Goal: Information Seeking & Learning: Learn about a topic

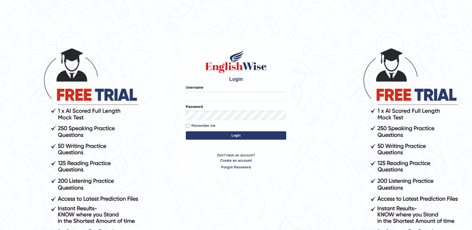
drag, startPoint x: 0, startPoint y: 0, endPoint x: 217, endPoint y: 93, distance: 236.7
click at [217, 93] on input "Username" at bounding box center [236, 96] width 100 height 9
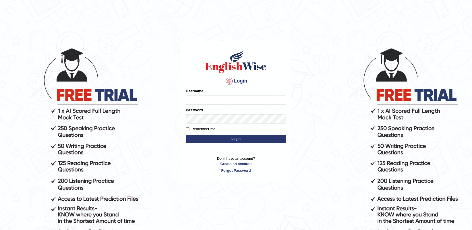
type input "nandhini_aus"
click at [250, 135] on button "Login" at bounding box center [236, 139] width 100 height 8
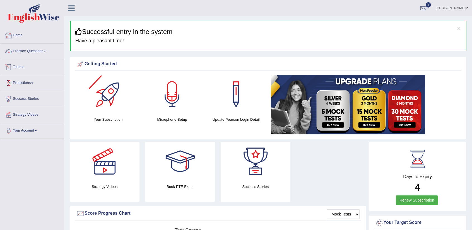
click at [42, 50] on link "Practice Questions" at bounding box center [32, 50] width 64 height 14
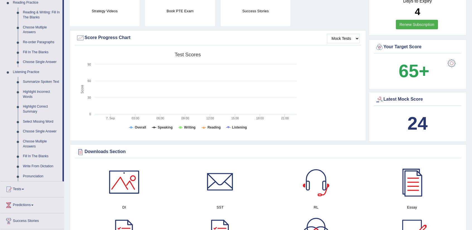
scroll to position [195, 0]
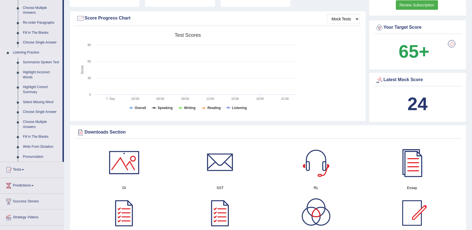
click at [42, 63] on link "Summarize Spoken Text" at bounding box center [41, 62] width 42 height 10
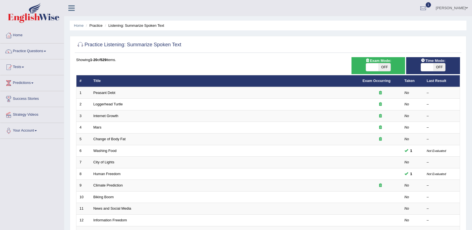
click at [381, 69] on span "OFF" at bounding box center [384, 67] width 12 height 8
checkbox input "true"
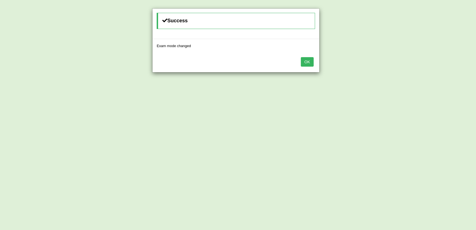
click at [313, 63] on button "OK" at bounding box center [307, 61] width 13 height 9
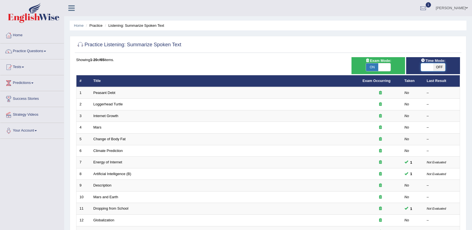
click at [427, 69] on span at bounding box center [427, 67] width 12 height 8
checkbox input "true"
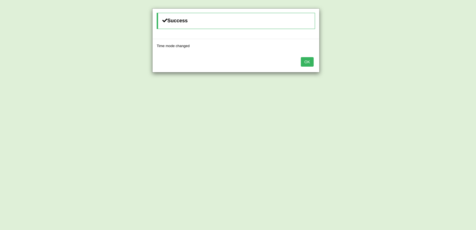
click at [311, 66] on div "OK" at bounding box center [236, 63] width 167 height 20
click at [311, 59] on button "OK" at bounding box center [307, 61] width 13 height 9
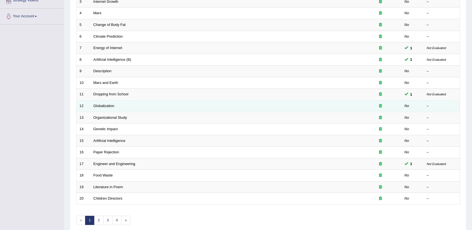
scroll to position [136, 0]
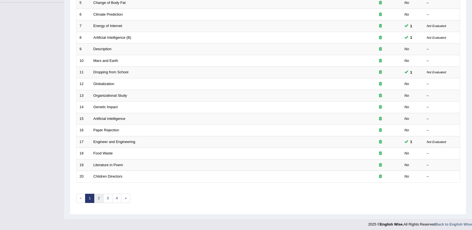
click at [97, 197] on link "2" at bounding box center [98, 198] width 9 height 9
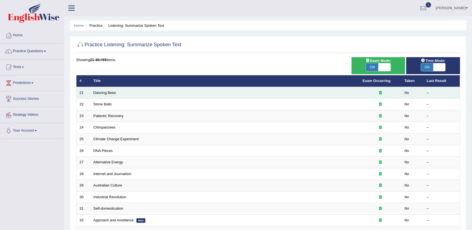
click at [121, 94] on td "Dancing Bees" at bounding box center [224, 93] width 269 height 12
click at [98, 94] on link "Dancing Bees" at bounding box center [104, 93] width 23 height 4
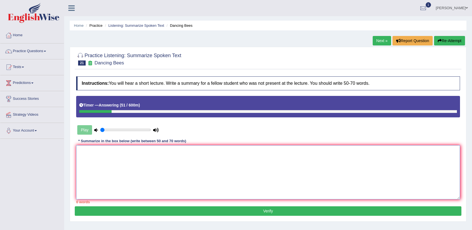
click at [327, 154] on textarea at bounding box center [268, 172] width 384 height 54
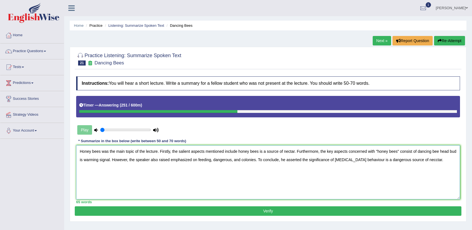
click at [100, 151] on textarea "Honey bees was the main topic of the lecture. Firstly, the salient aspects ment…" at bounding box center [268, 172] width 384 height 54
click at [79, 149] on textarea "Honey bees" was the main topic of the lecture. Firstly, the salient aspects men…" at bounding box center [268, 172] width 384 height 54
click at [260, 152] on textarea ""Honey bees" was the main topic of the lecture. Firstly, the salient aspects me…" at bounding box center [268, 172] width 384 height 54
click at [90, 159] on textarea ""Honey bees" was the main topic of the lecture. Firstly, the salient aspects me…" at bounding box center [268, 172] width 384 height 54
click at [424, 161] on textarea ""Honey bees" was the main topic of the lecture. Firstly, the salient aspects me…" at bounding box center [268, 172] width 384 height 54
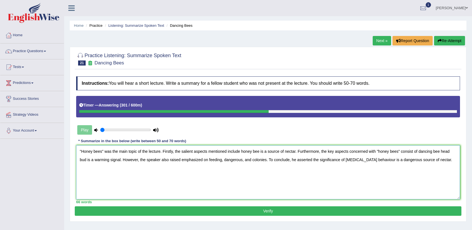
type textarea ""Honey bees" was the main topic of the lecture. Firstly, the salient aspects me…"
click at [283, 213] on button "Verify" at bounding box center [268, 210] width 386 height 9
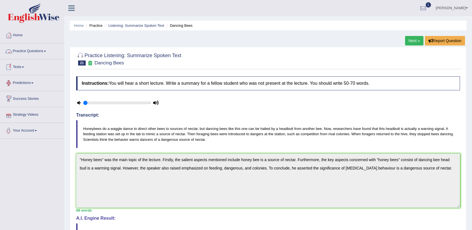
click at [33, 54] on link "Practice Questions" at bounding box center [32, 50] width 64 height 14
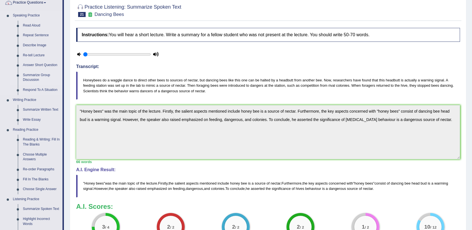
scroll to position [84, 0]
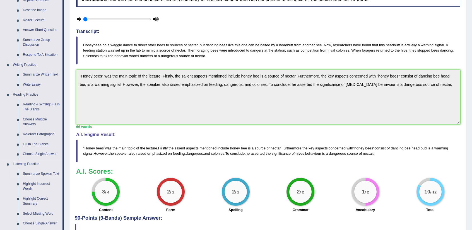
click at [44, 175] on link "Summarize Spoken Text" at bounding box center [41, 174] width 42 height 10
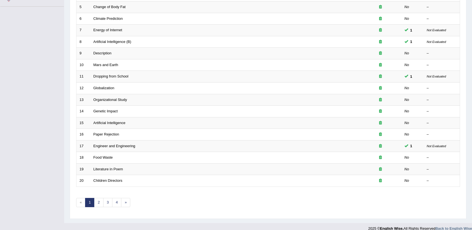
scroll to position [136, 0]
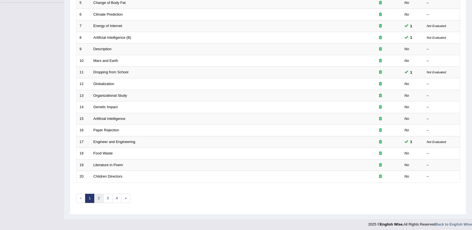
click at [96, 200] on link "2" at bounding box center [98, 198] width 9 height 9
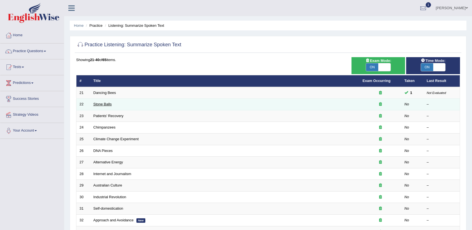
click at [108, 102] on link "Stone Balls" at bounding box center [102, 104] width 18 height 4
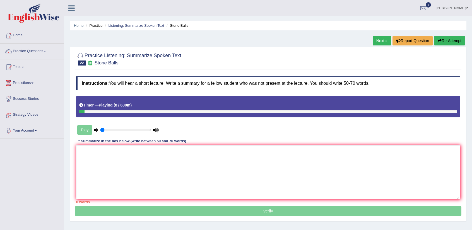
drag, startPoint x: 89, startPoint y: 110, endPoint x: 63, endPoint y: 108, distance: 25.7
click at [63, 108] on div "Toggle navigation Home Practice Questions Speaking Practice Read Aloud Repeat S…" at bounding box center [236, 145] width 472 height 290
click at [376, 40] on link "Next »" at bounding box center [382, 40] width 18 height 9
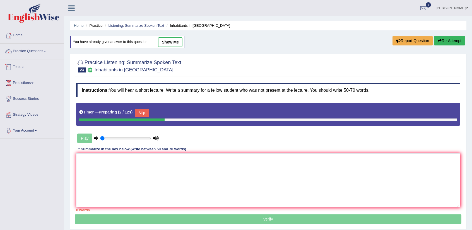
click at [40, 50] on link "Practice Questions" at bounding box center [32, 50] width 64 height 14
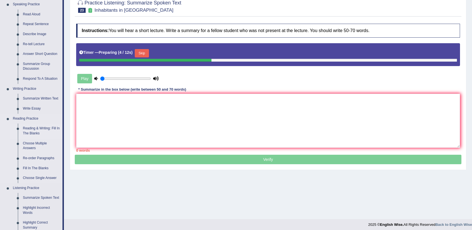
scroll to position [139, 0]
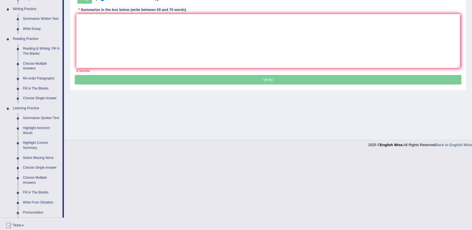
click at [43, 117] on link "Summarize Spoken Text" at bounding box center [41, 118] width 42 height 10
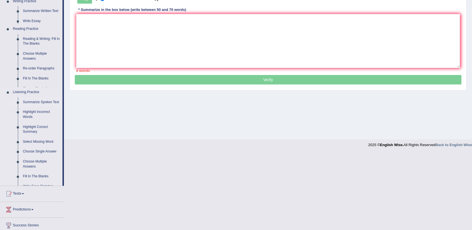
scroll to position [132, 0]
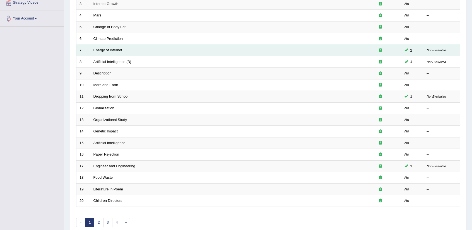
scroll to position [136, 0]
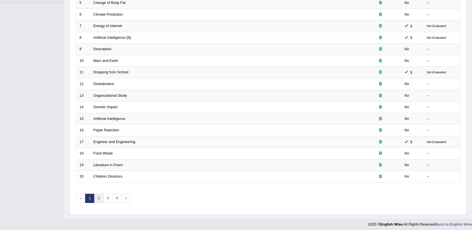
click at [96, 196] on link "2" at bounding box center [98, 198] width 9 height 9
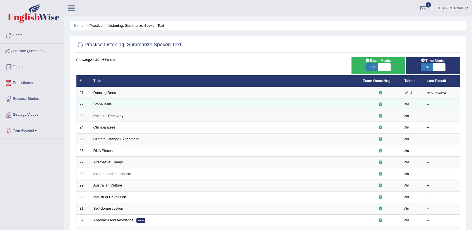
click at [101, 103] on link "Stone Balls" at bounding box center [102, 104] width 18 height 4
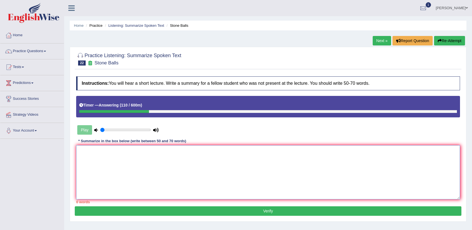
click at [147, 166] on textarea at bounding box center [268, 172] width 384 height 54
type textarea "0"
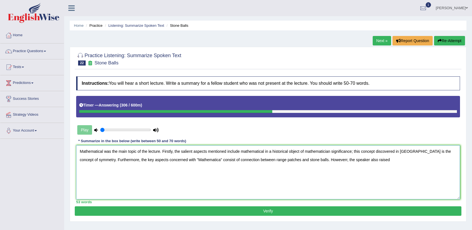
click at [352, 159] on textarea "Mathematical was the main topic of the lecture. Firstly, the salient aspects me…" at bounding box center [268, 172] width 384 height 54
click at [404, 157] on textarea "Mathematical was the main topic of the lecture. Firstly, the salient aspects me…" at bounding box center [268, 172] width 384 height 54
click at [383, 159] on textarea "Mathematical was the main topic of the lecture. Firstly, the salient aspects me…" at bounding box center [268, 172] width 384 height 54
click at [405, 159] on textarea "Mathematical was the main topic of the lecture. Firstly, the salient aspects me…" at bounding box center [268, 172] width 384 height 54
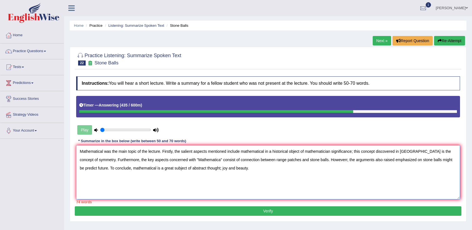
click at [103, 150] on textarea "Mathematical was the main topic of the lecture. Firstly, the salient aspects me…" at bounding box center [268, 172] width 384 height 54
click at [80, 150] on textarea "Mathematical" was the main topic of the lecture. Firstly, the salient aspects m…" at bounding box center [268, 172] width 384 height 54
drag, startPoint x: 354, startPoint y: 151, endPoint x: 265, endPoint y: 153, distance: 89.0
click at [265, 153] on textarea ""Mathematical" was the main topic of the lecture. Firstly, the salient aspects …" at bounding box center [268, 172] width 384 height 54
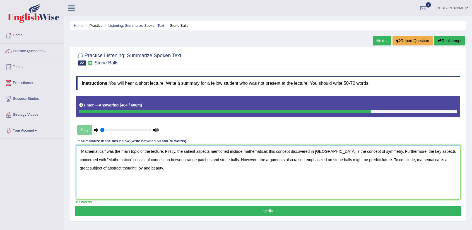
click at [269, 151] on textarea ""Mathematical" was the main topic of the lecture. Firstly, the salient aspects …" at bounding box center [268, 172] width 384 height 54
click at [277, 151] on textarea ""Mathematical" was the main topic of the lecture. Firstly, the salient aspects …" at bounding box center [268, 172] width 384 height 54
click at [248, 149] on textarea ""Mathematical" was the main topic of the lecture. Firstly, the salient aspects …" at bounding box center [268, 172] width 384 height 54
click at [246, 151] on textarea ""Mathematical" was the main topic of the lecture. Firstly, the salient aspects …" at bounding box center [268, 172] width 384 height 54
click at [267, 149] on textarea ""Mathematical" was the main topic of the lecture. Firstly, the salient aspects …" at bounding box center [268, 172] width 384 height 54
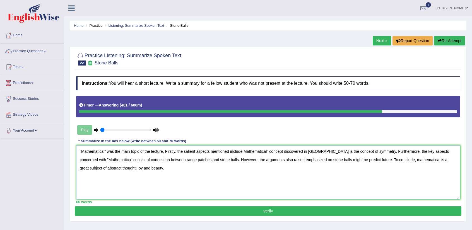
click at [243, 152] on textarea ""Mathematical" was the main topic of the lecture. Firstly, the salient aspects …" at bounding box center [268, 172] width 384 height 54
click at [103, 160] on textarea ""Mathematical" was the main topic of the lecture. Firstly, the salient aspects …" at bounding box center [268, 172] width 384 height 54
click at [231, 160] on textarea ""Mathematical" was the main topic of the lecture. Firstly, the salient aspects …" at bounding box center [268, 172] width 384 height 54
type textarea ""Mathematical" was the main topic of the lecture. Firstly, the salient aspects …"
click at [299, 210] on button "Verify" at bounding box center [268, 210] width 386 height 9
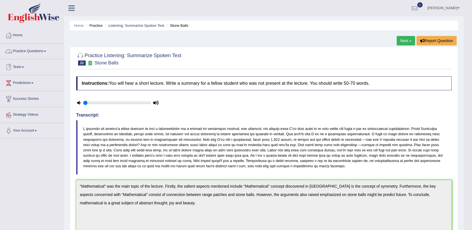
click at [26, 50] on link "Practice Questions" at bounding box center [32, 50] width 64 height 14
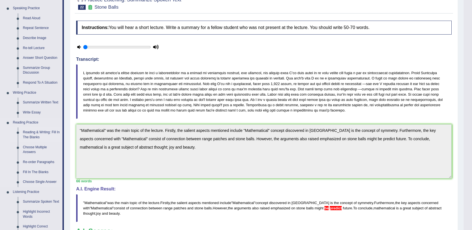
scroll to position [167, 0]
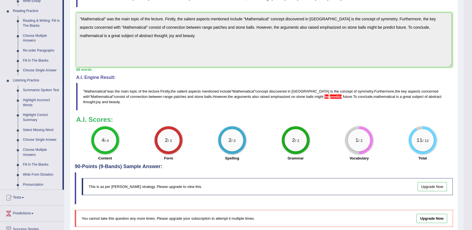
click at [36, 88] on link "Summarize Spoken Text" at bounding box center [41, 90] width 42 height 10
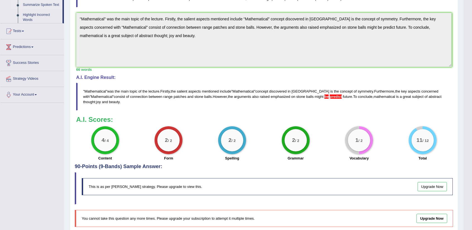
scroll to position [150, 0]
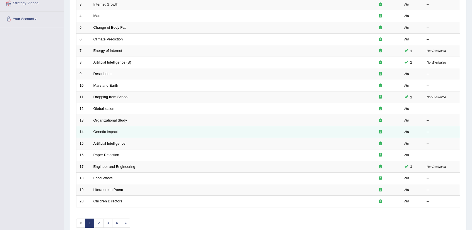
scroll to position [136, 0]
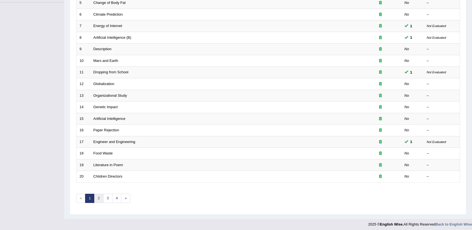
click at [102, 199] on link "2" at bounding box center [98, 198] width 9 height 9
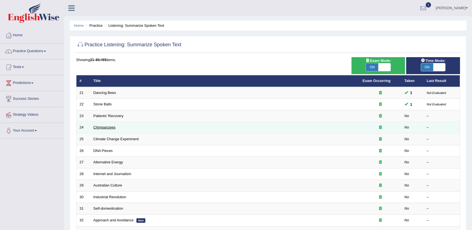
click at [108, 126] on link "Chimpanzees" at bounding box center [104, 127] width 22 height 4
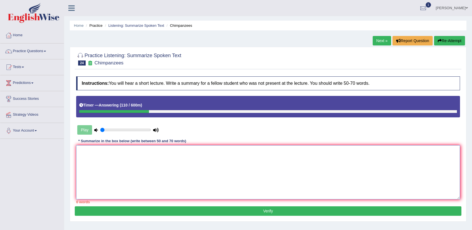
click at [207, 175] on textarea at bounding box center [268, 172] width 384 height 54
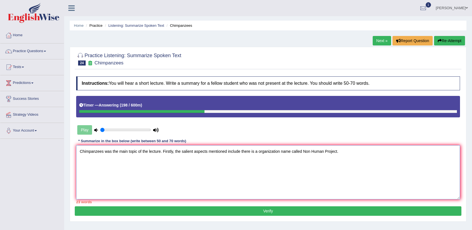
click at [311, 151] on textarea "Chimpanzees was the main topic of the lecture. Firstly, the salient aspects men…" at bounding box center [268, 172] width 384 height 54
click at [355, 149] on textarea "Chimpanzees was the main topic of the lecture. Firstly, the salient aspects men…" at bounding box center [268, 172] width 384 height 54
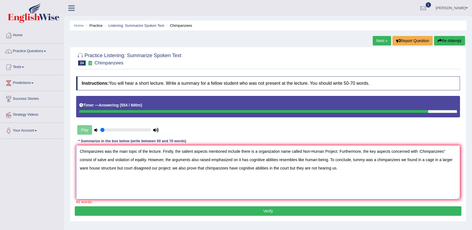
drag, startPoint x: 241, startPoint y: 151, endPoint x: 175, endPoint y: 154, distance: 66.1
click at [175, 154] on textarea "Chimpanzees was the main topic of the lecture. Firstly, the salient aspects men…" at bounding box center [268, 172] width 384 height 54
click at [354, 151] on textarea "Chimpanzees was the main topic of the lecture. Firstly, there is a organization…" at bounding box center [268, 172] width 384 height 54
drag, startPoint x: 354, startPoint y: 151, endPoint x: 298, endPoint y: 152, distance: 55.8
click at [298, 152] on textarea "Chimpanzees was the main topic of the lecture. Firstly, there is a organization…" at bounding box center [268, 172] width 384 height 54
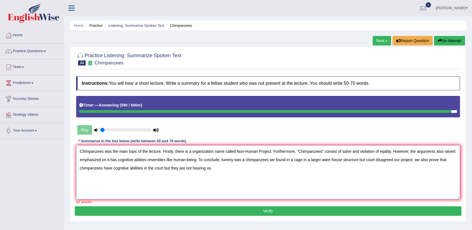
drag, startPoint x: 410, startPoint y: 150, endPoint x: 105, endPoint y: 163, distance: 304.7
click at [105, 163] on textarea "Chimpanzees was the main topic of the lecture. Firstly, there is a organization…" at bounding box center [268, 172] width 384 height 54
type textarea "Chimpanzees was the main topic of the lecture. Firstly, there is a organization…"
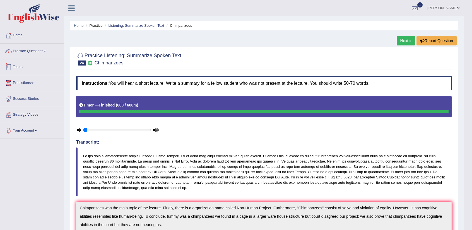
click at [37, 54] on link "Practice Questions" at bounding box center [32, 50] width 64 height 14
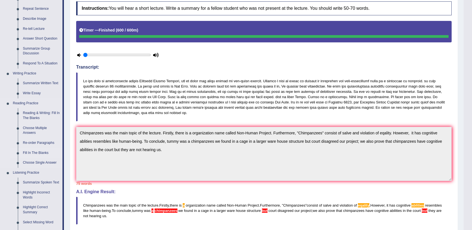
scroll to position [84, 0]
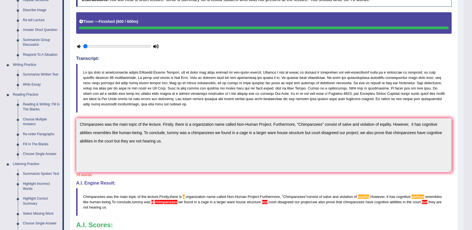
click at [50, 171] on link "Summarize Spoken Text" at bounding box center [41, 174] width 42 height 10
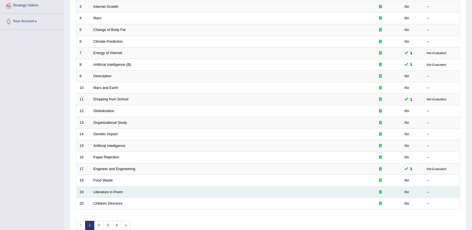
scroll to position [108, 0]
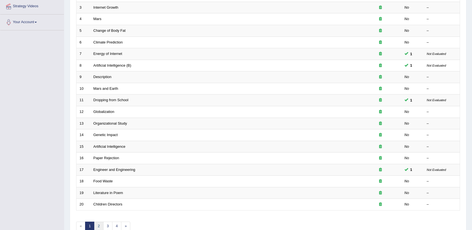
click at [98, 224] on link "2" at bounding box center [98, 226] width 9 height 9
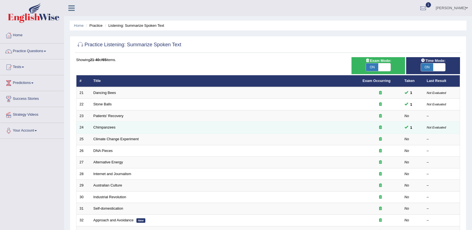
click at [117, 127] on td "Chimpanzees" at bounding box center [224, 128] width 269 height 12
click at [107, 128] on link "Chimpanzees" at bounding box center [104, 127] width 22 height 4
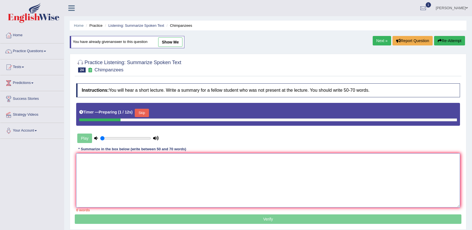
click at [178, 158] on textarea at bounding box center [268, 180] width 384 height 54
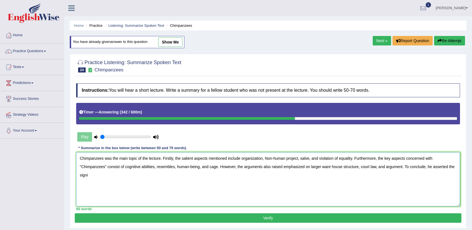
drag, startPoint x: 178, startPoint y: 158, endPoint x: 118, endPoint y: 176, distance: 63.1
click at [118, 176] on textarea "Chimpanzees was the main topic of the lecture. Firstly, the salient aspects men…" at bounding box center [268, 179] width 384 height 54
click at [104, 174] on textarea "Chimpanzees was the main topic of the lecture. Firstly, the salient aspects men…" at bounding box center [268, 179] width 384 height 54
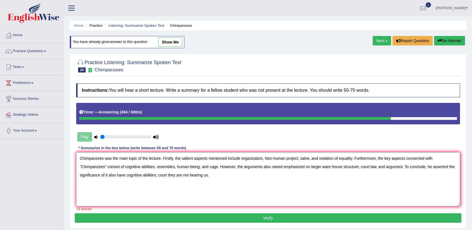
drag, startPoint x: 427, startPoint y: 165, endPoint x: 104, endPoint y: 174, distance: 323.3
click at [104, 174] on textarea "Chimpanzees was the main topic of the lecture. Firstly, the salient aspects men…" at bounding box center [268, 179] width 384 height 54
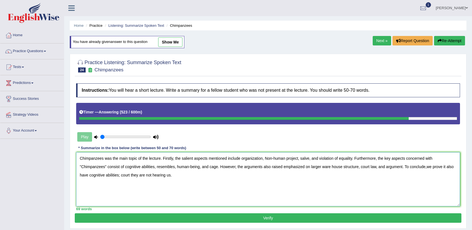
drag, startPoint x: 88, startPoint y: 176, endPoint x: 80, endPoint y: 177, distance: 7.9
click at [80, 177] on textarea "Chimpanzees was the main topic of the lecture. Firstly, the salient aspects men…" at bounding box center [268, 179] width 384 height 54
click at [108, 175] on textarea "Chimpanzees was the main topic of the lecture. Firstly, the salient aspects men…" at bounding box center [268, 179] width 384 height 54
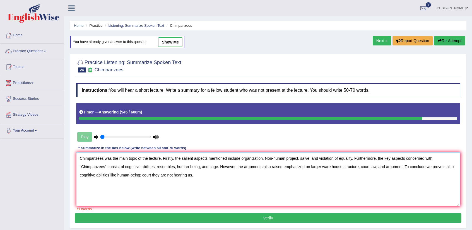
click at [446, 166] on textarea "Chimpanzees was the main topic of the lecture. Firstly, the salient aspects men…" at bounding box center [268, 179] width 384 height 54
drag, startPoint x: 305, startPoint y: 166, endPoint x: 284, endPoint y: 168, distance: 21.6
click at [284, 168] on textarea "Chimpanzees was the main topic of the lecture. Firstly, the salient aspects men…" at bounding box center [268, 179] width 384 height 54
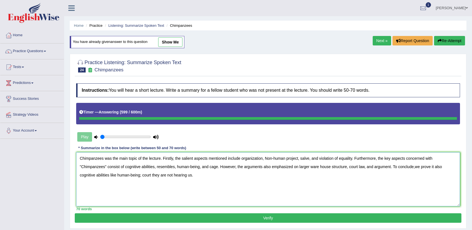
type textarea "Chimpanzees was the main topic of the lecture. Firstly, the salient aspects men…"
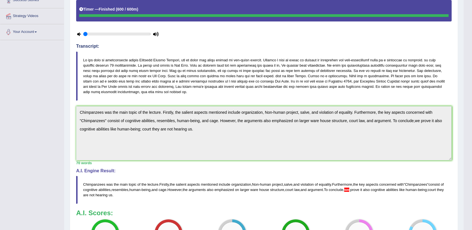
scroll to position [24, 0]
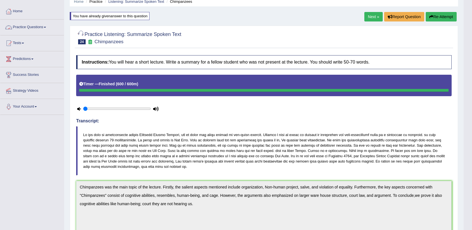
click at [51, 30] on link "Practice Questions" at bounding box center [32, 27] width 64 height 14
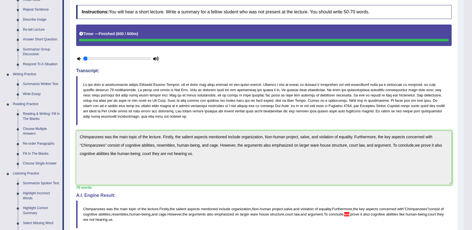
scroll to position [136, 0]
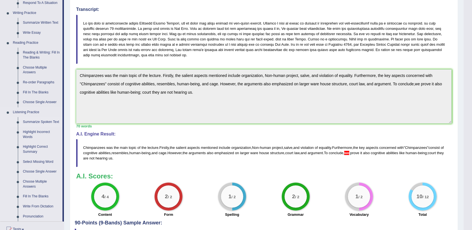
click at [45, 123] on link "Summarize Spoken Text" at bounding box center [41, 122] width 42 height 10
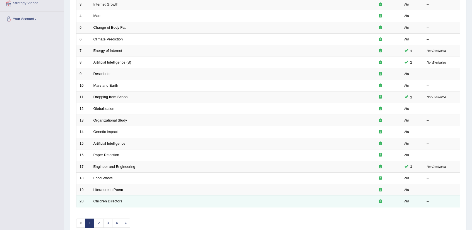
scroll to position [136, 0]
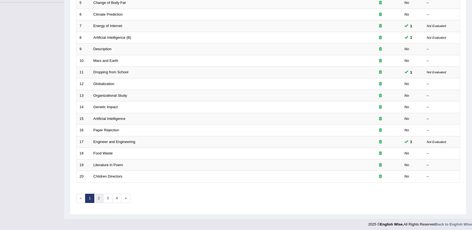
click at [100, 194] on link "2" at bounding box center [98, 198] width 9 height 9
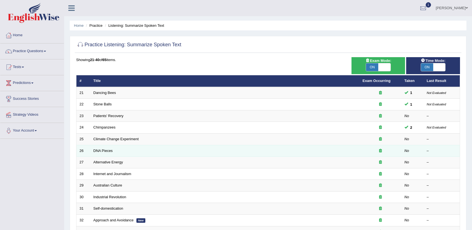
click at [120, 151] on td "DNA Pieces" at bounding box center [224, 151] width 269 height 12
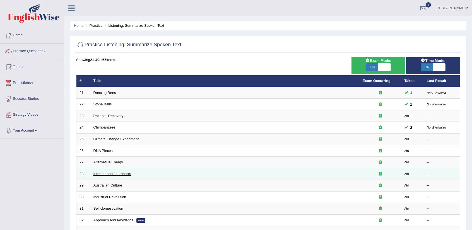
click at [123, 172] on link "Internet and Journalism" at bounding box center [112, 174] width 38 height 4
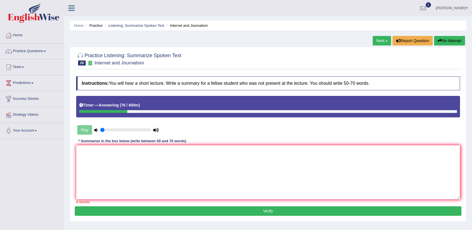
drag, startPoint x: 126, startPoint y: 111, endPoint x: 59, endPoint y: 111, distance: 66.9
click at [59, 111] on div "Toggle navigation Home Practice Questions Speaking Practice Read Aloud Repeat S…" at bounding box center [236, 145] width 472 height 290
click at [30, 52] on link "Practice Questions" at bounding box center [32, 50] width 64 height 14
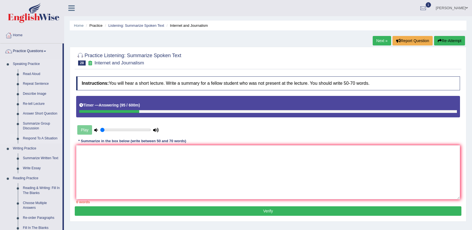
scroll to position [84, 0]
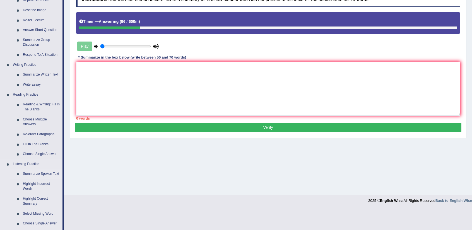
click at [38, 171] on link "Summarize Spoken Text" at bounding box center [41, 174] width 42 height 10
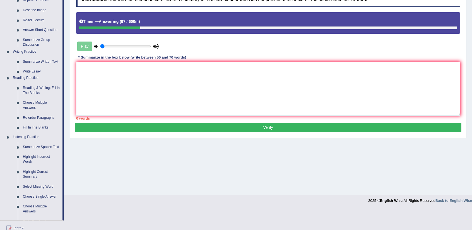
scroll to position [62, 0]
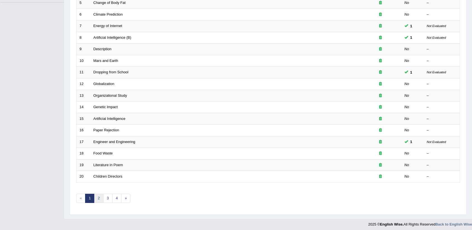
click at [102, 195] on link "2" at bounding box center [98, 198] width 9 height 9
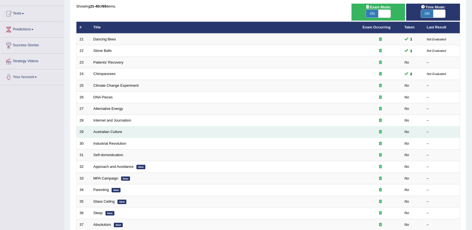
scroll to position [56, 0]
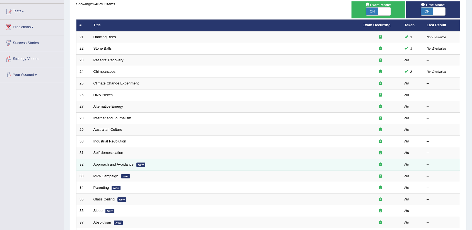
click at [116, 166] on td "Approach and Avoidance New" at bounding box center [224, 165] width 269 height 12
click at [118, 162] on link "Approach and Avoidance" at bounding box center [113, 164] width 40 height 4
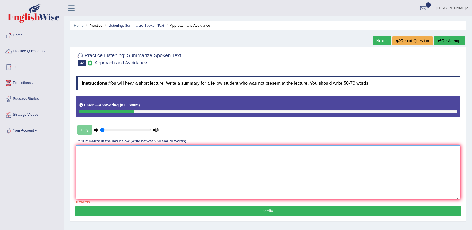
click at [179, 161] on textarea at bounding box center [268, 172] width 384 height 54
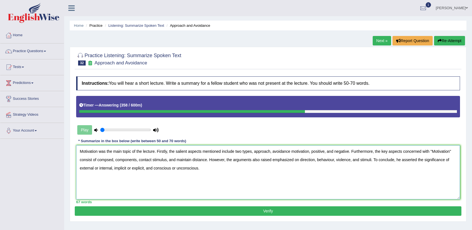
click at [107, 160] on textarea "Motivation was the main topic of the lecture. Firstly, the salient aspects ment…" at bounding box center [268, 172] width 384 height 54
type textarea "Motivation was the main topic of the lecture. Firstly, the salient aspects ment…"
click at [284, 208] on button "Verify" at bounding box center [268, 210] width 386 height 9
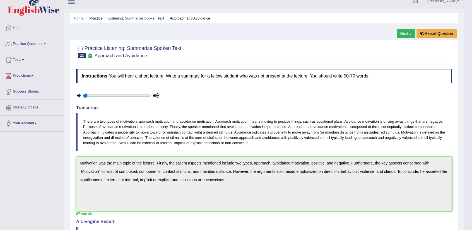
scroll to position [6, 0]
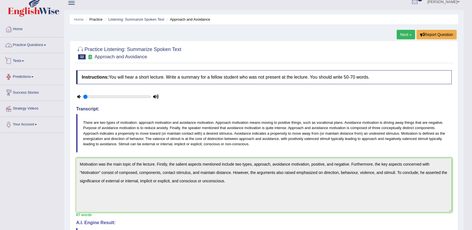
click at [29, 42] on link "Practice Questions" at bounding box center [32, 44] width 64 height 14
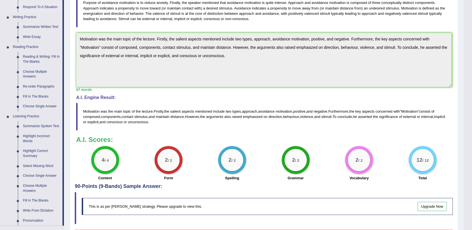
scroll to position [173, 0]
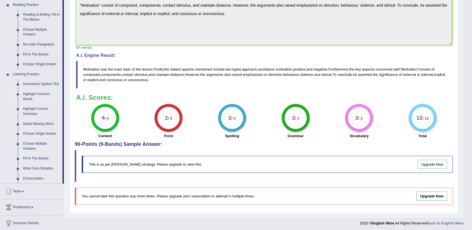
click at [41, 95] on link "Highlight Incorrect Words" at bounding box center [41, 96] width 42 height 15
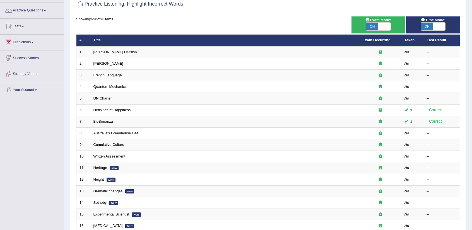
scroll to position [56, 0]
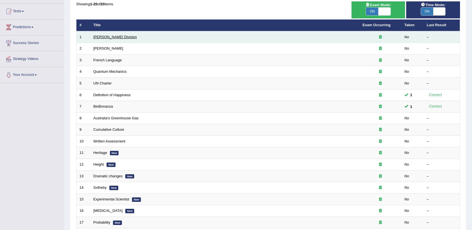
click at [102, 37] on link "[PERSON_NAME] Division" at bounding box center [114, 37] width 43 height 4
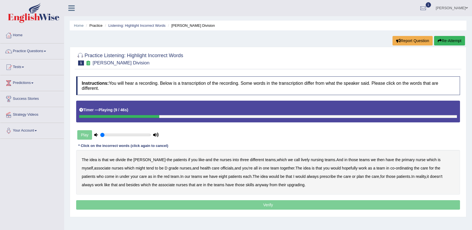
drag, startPoint x: 287, startPoint y: 160, endPoint x: 298, endPoint y: 160, distance: 11.2
click at [301, 160] on b "lively" at bounding box center [305, 160] width 9 height 4
click at [136, 168] on b "might" at bounding box center [140, 168] width 9 height 4
click at [220, 168] on b "officials" at bounding box center [226, 168] width 13 height 4
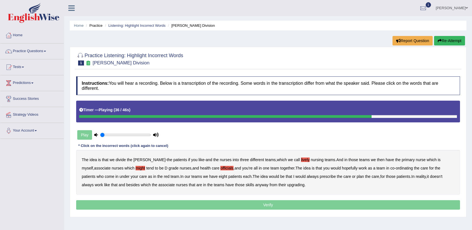
click at [306, 176] on b "always" at bounding box center [312, 176] width 12 height 4
click at [287, 183] on b "upgrading" at bounding box center [295, 185] width 17 height 4
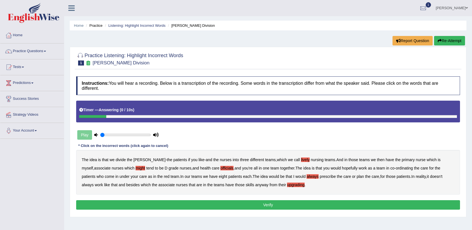
click at [260, 204] on button "Verify" at bounding box center [268, 204] width 384 height 9
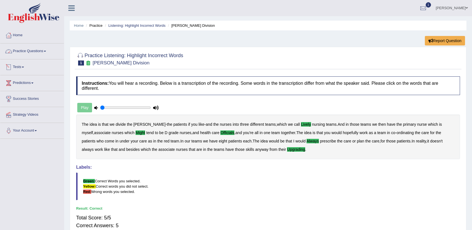
click at [38, 53] on link "Practice Questions" at bounding box center [32, 50] width 64 height 14
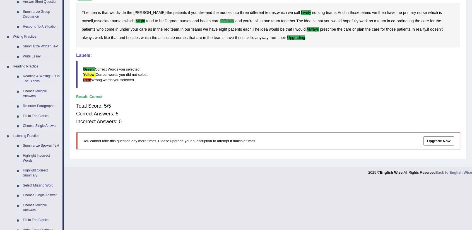
scroll to position [139, 0]
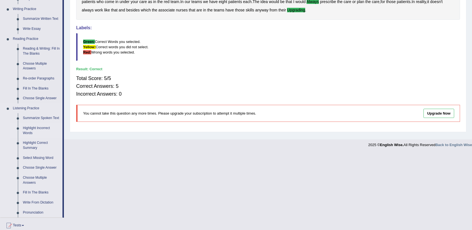
click at [35, 127] on link "Highlight Incorrect Words" at bounding box center [41, 130] width 42 height 15
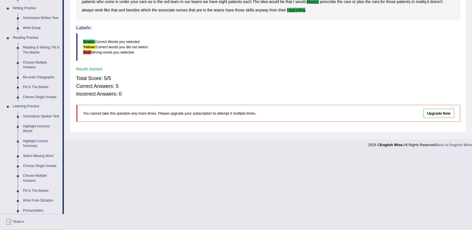
scroll to position [62, 0]
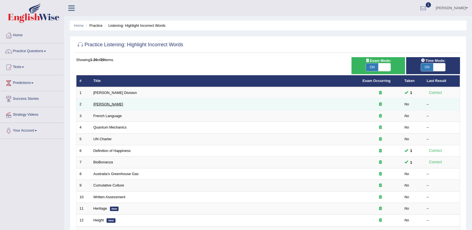
click at [98, 106] on link "[PERSON_NAME]" at bounding box center [108, 104] width 30 height 4
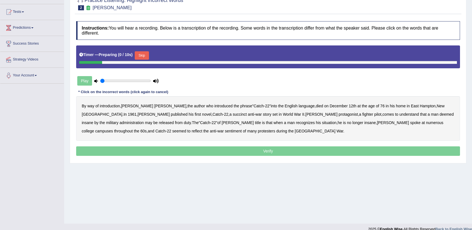
scroll to position [56, 0]
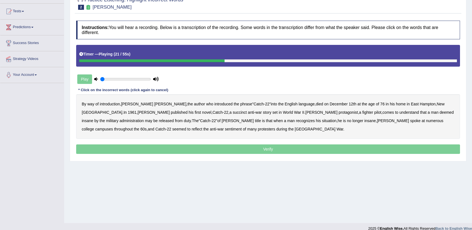
drag, startPoint x: 156, startPoint y: 113, endPoint x: 163, endPoint y: 112, distance: 7.0
click at [233, 113] on b "succinct" at bounding box center [240, 112] width 14 height 4
click at [144, 118] on b "administration" at bounding box center [131, 120] width 24 height 4
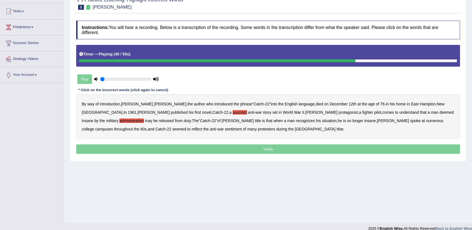
click at [322, 122] on b "situation" at bounding box center [329, 120] width 14 height 4
click at [202, 127] on b "reflect" at bounding box center [197, 129] width 11 height 4
click at [295, 149] on p "Verify" at bounding box center [268, 148] width 384 height 9
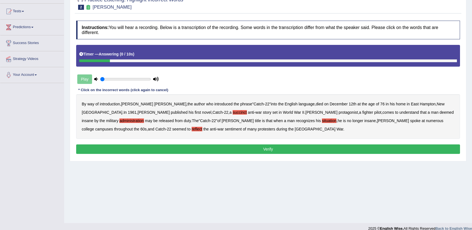
click at [295, 147] on button "Verify" at bounding box center [268, 148] width 384 height 9
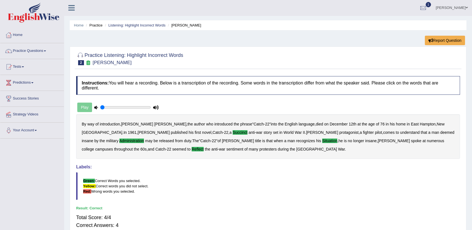
scroll to position [0, 0]
click at [39, 51] on link "Practice Questions" at bounding box center [32, 50] width 64 height 14
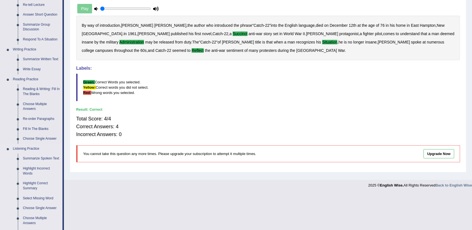
scroll to position [112, 0]
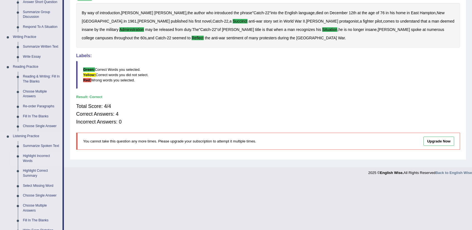
click at [39, 154] on link "Highlight Incorrect Words" at bounding box center [41, 158] width 42 height 15
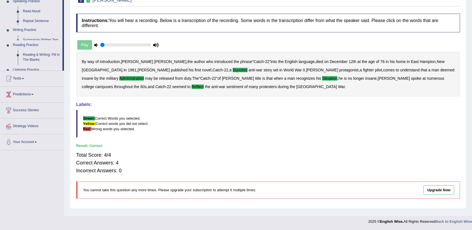
scroll to position [62, 0]
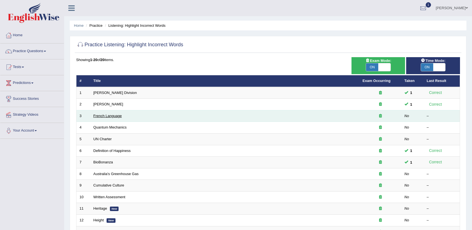
click at [106, 115] on link "French Language" at bounding box center [107, 116] width 28 height 4
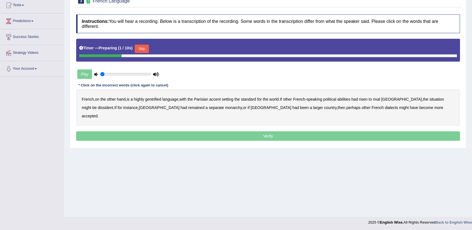
scroll to position [62, 0]
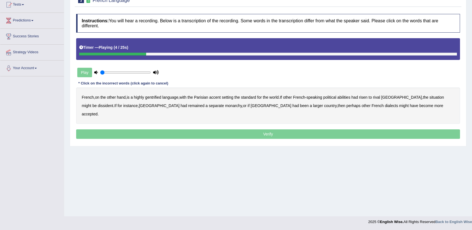
drag, startPoint x: 156, startPoint y: 95, endPoint x: 162, endPoint y: 95, distance: 6.1
click at [159, 95] on b "gentrified" at bounding box center [153, 97] width 16 height 4
click at [342, 96] on b "abilities" at bounding box center [343, 97] width 13 height 4
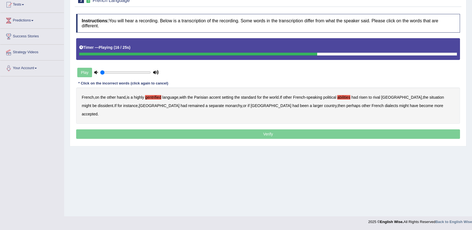
click at [113, 103] on b "dissident" at bounding box center [105, 105] width 15 height 4
click at [225, 104] on b "monarchy" at bounding box center [233, 105] width 17 height 4
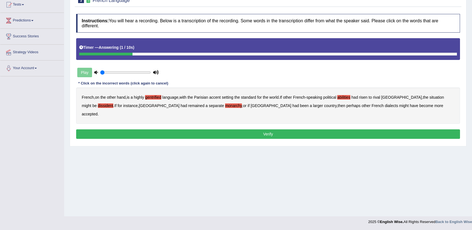
click at [306, 129] on button "Verify" at bounding box center [268, 133] width 384 height 9
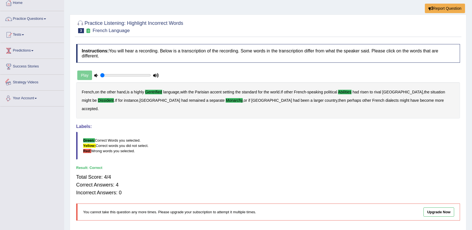
scroll to position [0, 0]
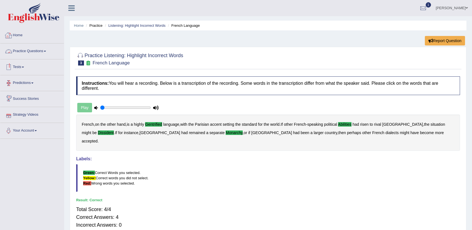
click at [35, 81] on link "Predictions" at bounding box center [32, 82] width 64 height 14
click at [51, 56] on link "Practice Questions" at bounding box center [32, 50] width 64 height 14
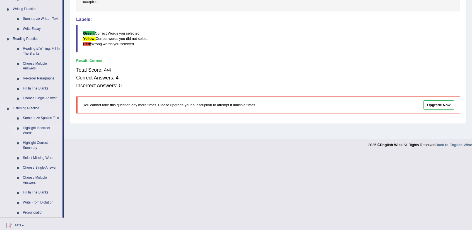
click at [49, 128] on link "Highlight Incorrect Words" at bounding box center [41, 130] width 42 height 15
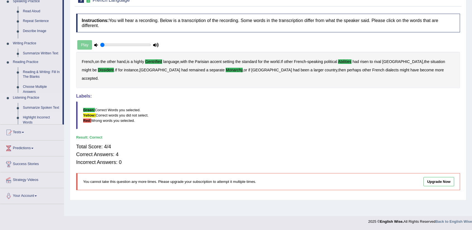
scroll to position [62, 0]
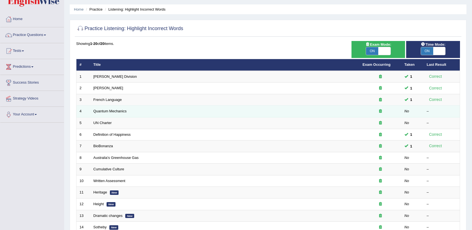
scroll to position [28, 0]
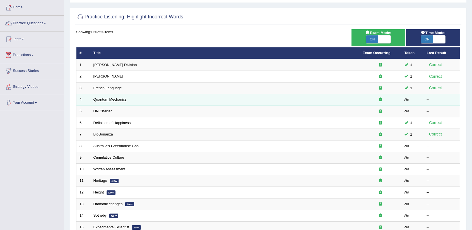
click at [119, 101] on link "Quantum Mechanics" at bounding box center [109, 99] width 33 height 4
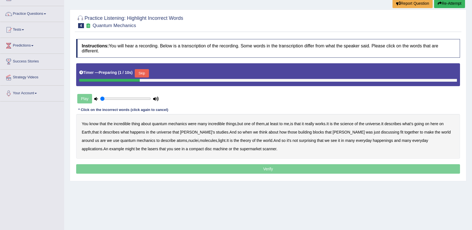
scroll to position [56, 0]
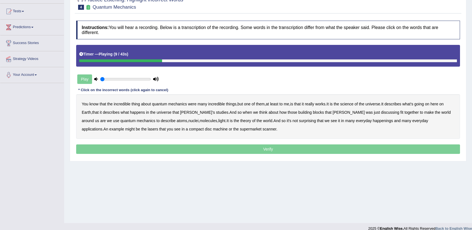
click at [352, 103] on b "science" at bounding box center [346, 104] width 13 height 4
click at [381, 112] on b "discussing" at bounding box center [390, 112] width 18 height 4
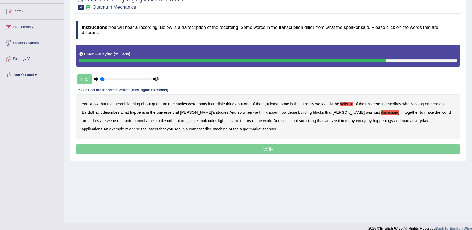
click at [373, 122] on b "happenings" at bounding box center [383, 120] width 20 height 4
click at [213, 127] on b "machine" at bounding box center [220, 129] width 15 height 4
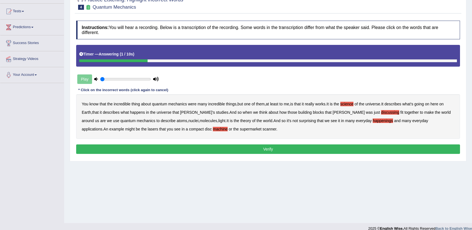
click at [250, 148] on button "Verify" at bounding box center [268, 148] width 384 height 9
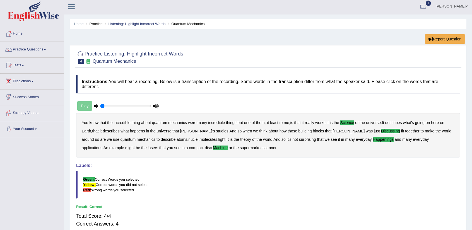
scroll to position [0, 0]
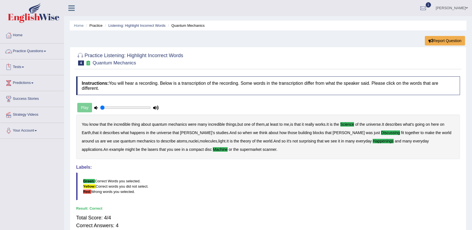
click at [43, 51] on link "Practice Questions" at bounding box center [32, 50] width 64 height 14
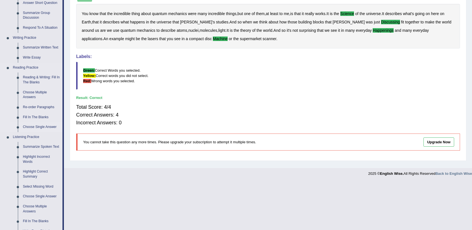
scroll to position [112, 0]
click at [35, 156] on link "Highlight Incorrect Words" at bounding box center [41, 158] width 42 height 15
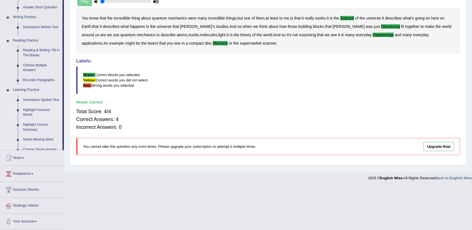
scroll to position [62, 0]
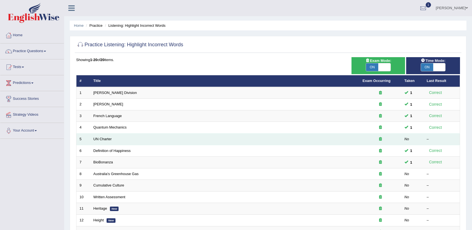
click at [112, 139] on td "UN Charter" at bounding box center [224, 140] width 269 height 12
click at [109, 139] on link "UN Charter" at bounding box center [102, 139] width 18 height 4
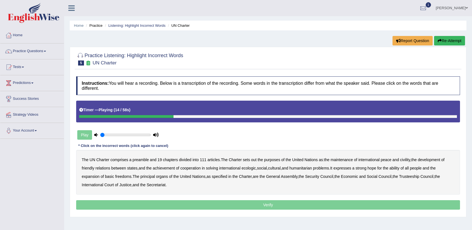
drag, startPoint x: 253, startPoint y: 158, endPoint x: 259, endPoint y: 158, distance: 5.9
click at [255, 158] on b "out" at bounding box center [253, 160] width 5 height 4
click at [404, 159] on b "civility" at bounding box center [405, 160] width 10 height 4
click at [245, 167] on b "ecologic" at bounding box center [248, 168] width 14 height 4
click at [272, 168] on div "The UN Charter comprises a preamble and 19 chapters divided into 111 articles .…" at bounding box center [268, 172] width 384 height 45
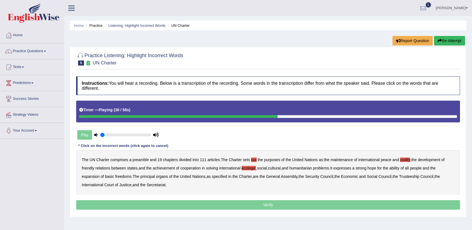
click at [267, 168] on b "social" at bounding box center [262, 168] width 10 height 4
click at [399, 167] on b "ability" at bounding box center [394, 168] width 10 height 4
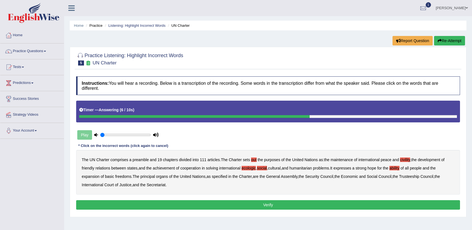
click at [267, 166] on b "social" at bounding box center [262, 168] width 10 height 4
click at [280, 203] on button "Verify" at bounding box center [268, 204] width 384 height 9
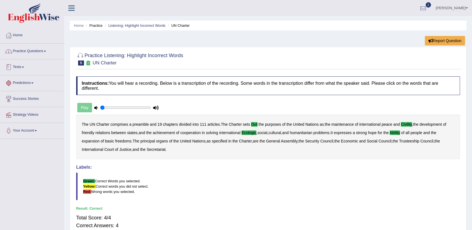
click at [45, 55] on link "Practice Questions" at bounding box center [32, 50] width 64 height 14
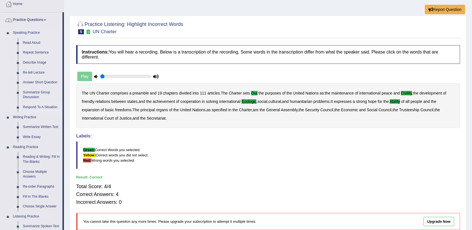
scroll to position [84, 0]
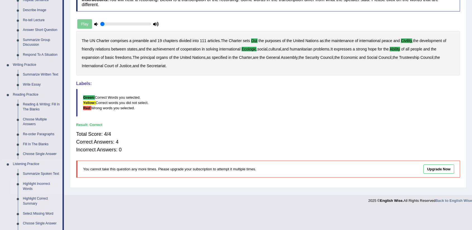
click at [43, 182] on link "Highlight Incorrect Words" at bounding box center [41, 186] width 42 height 15
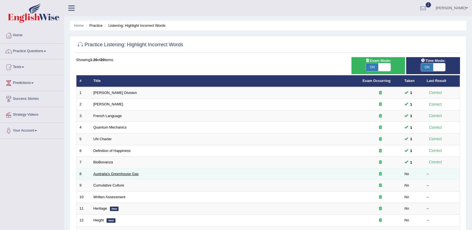
click at [122, 172] on link "Australia's Greenhouse Gas" at bounding box center [115, 174] width 45 height 4
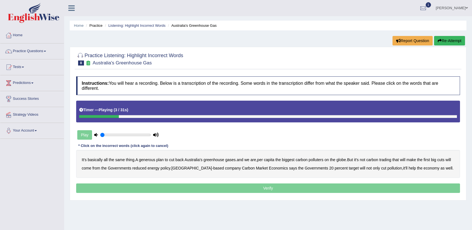
click at [148, 158] on b "generous" at bounding box center [147, 160] width 16 height 4
click at [344, 159] on b "globe" at bounding box center [340, 160] width 9 height 4
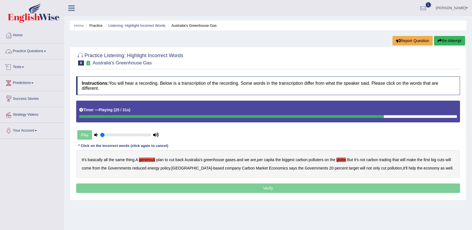
click at [30, 50] on link "Practice Questions" at bounding box center [32, 50] width 64 height 14
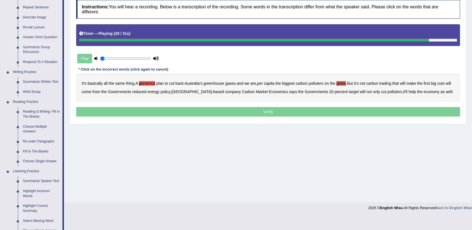
scroll to position [84, 0]
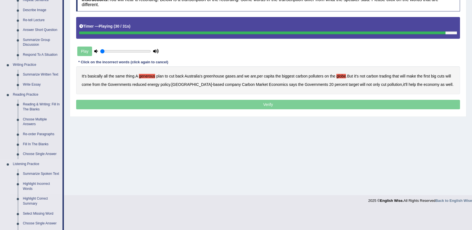
click at [29, 186] on link "Highlight Incorrect Words" at bounding box center [41, 186] width 42 height 15
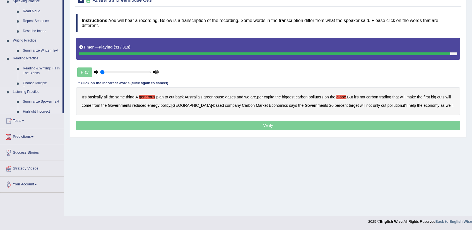
scroll to position [62, 0]
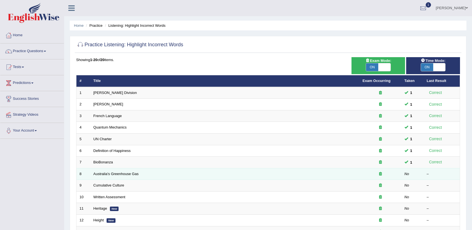
click at [107, 169] on td "Australia's Greenhouse Gas" at bounding box center [224, 174] width 269 height 12
click at [107, 176] on td "Australia's Greenhouse Gas" at bounding box center [224, 174] width 269 height 12
click at [113, 169] on td "Australia's Greenhouse Gas" at bounding box center [224, 174] width 269 height 12
click at [111, 174] on link "Australia's Greenhouse Gas" at bounding box center [115, 174] width 45 height 4
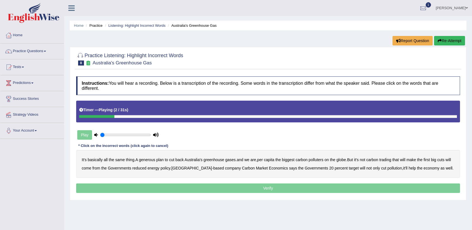
click at [147, 158] on b "generous" at bounding box center [147, 160] width 16 height 4
click at [346, 160] on b "globe" at bounding box center [340, 160] width 9 height 4
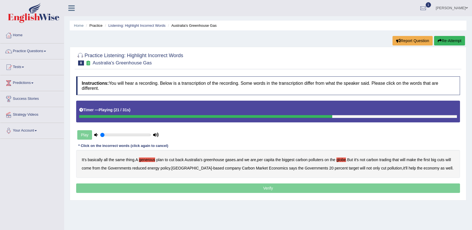
click at [142, 168] on b "reduced" at bounding box center [139, 168] width 14 height 4
click at [167, 168] on b "policy" at bounding box center [166, 168] width 10 height 4
click at [193, 171] on div "It's basically all the same thing . A generous plan to cut back Australia's gre…" at bounding box center [268, 164] width 384 height 28
click at [195, 169] on b "Melbourne" at bounding box center [191, 168] width 41 height 4
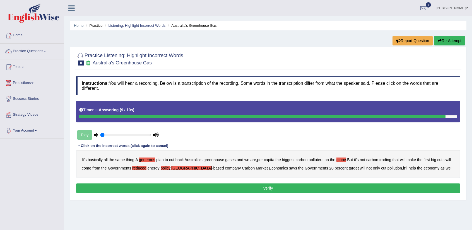
drag, startPoint x: 204, startPoint y: 169, endPoint x: 207, endPoint y: 169, distance: 3.1
click at [213, 169] on b "based" at bounding box center [218, 168] width 11 height 4
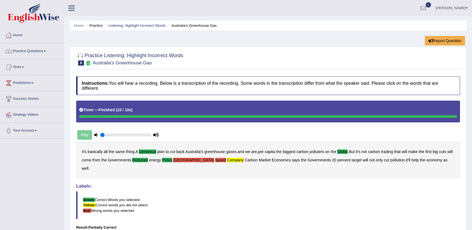
click at [35, 50] on link "Practice Questions" at bounding box center [32, 50] width 64 height 14
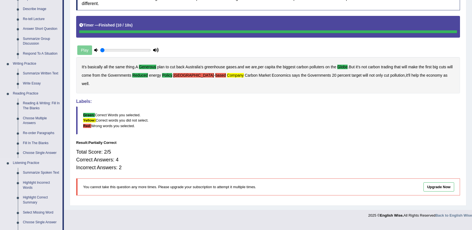
scroll to position [139, 0]
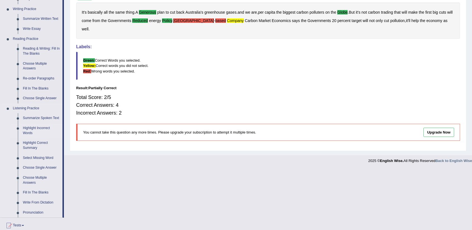
click at [40, 126] on link "Highlight Incorrect Words" at bounding box center [41, 130] width 42 height 15
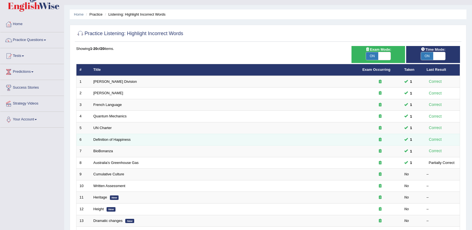
scroll to position [28, 0]
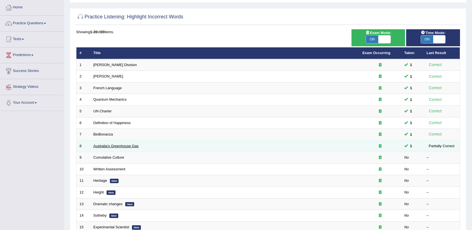
click at [115, 146] on link "Australia's Greenhouse Gas" at bounding box center [115, 146] width 45 height 4
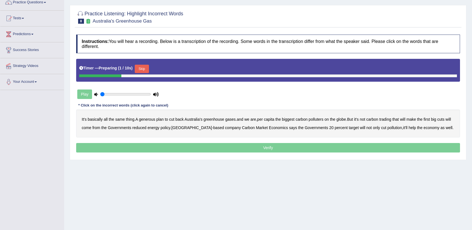
scroll to position [56, 0]
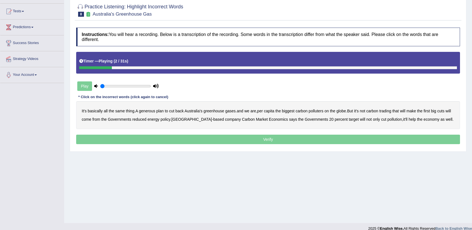
click at [154, 110] on b "generous" at bounding box center [147, 111] width 16 height 4
click at [341, 110] on b "globe" at bounding box center [340, 111] width 9 height 4
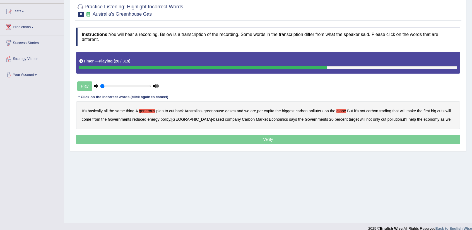
click at [146, 117] on b "reduced" at bounding box center [139, 119] width 14 height 4
click at [170, 118] on b "policy" at bounding box center [166, 119] width 10 height 4
click at [225, 118] on b "company" at bounding box center [233, 119] width 16 height 4
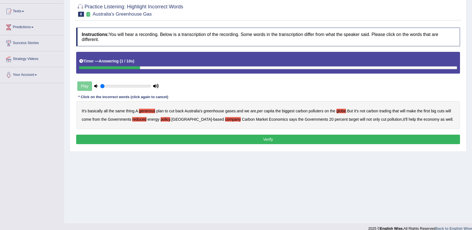
click at [309, 138] on button "Verify" at bounding box center [268, 139] width 384 height 9
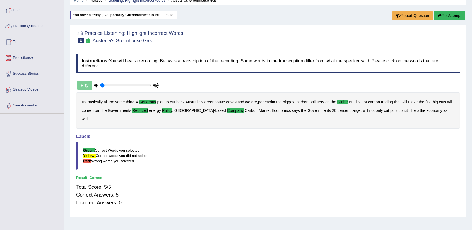
scroll to position [0, 0]
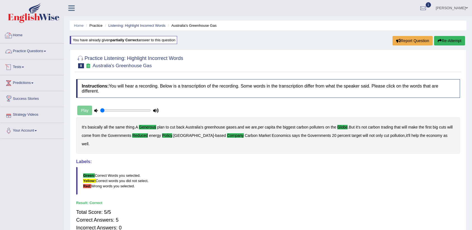
click at [39, 53] on link "Practice Questions" at bounding box center [32, 50] width 64 height 14
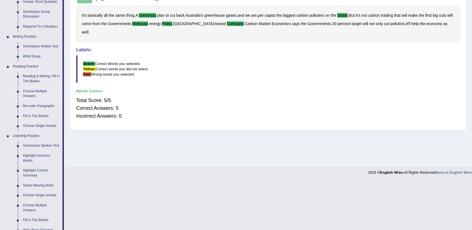
scroll to position [139, 0]
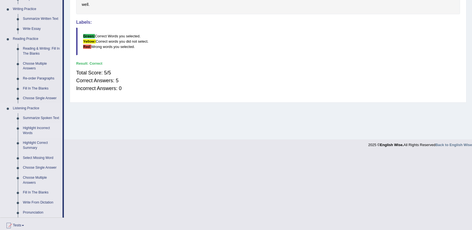
click at [37, 125] on link "Highlight Incorrect Words" at bounding box center [41, 130] width 42 height 15
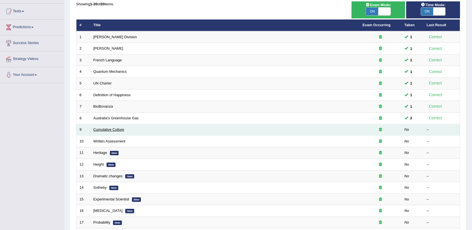
click at [121, 127] on link "Cumulative Culture" at bounding box center [108, 129] width 31 height 4
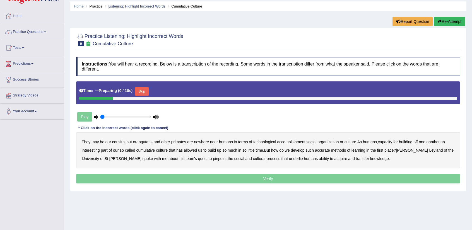
scroll to position [28, 0]
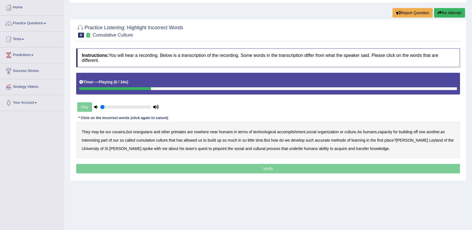
click at [302, 131] on b "accomplishment" at bounding box center [291, 132] width 28 height 4
click at [96, 139] on b "interesting" at bounding box center [91, 140] width 18 height 4
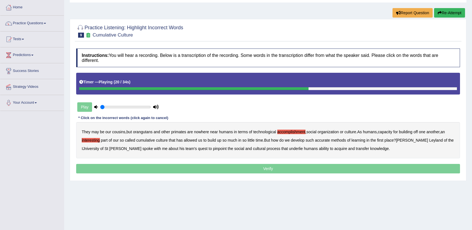
click at [327, 140] on b "accurate" at bounding box center [322, 140] width 15 height 4
click at [253, 148] on b "cultural" at bounding box center [259, 148] width 13 height 4
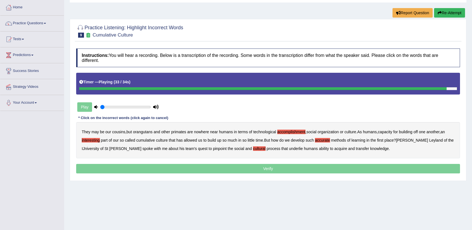
click at [356, 148] on b "transfer" at bounding box center [362, 148] width 13 height 4
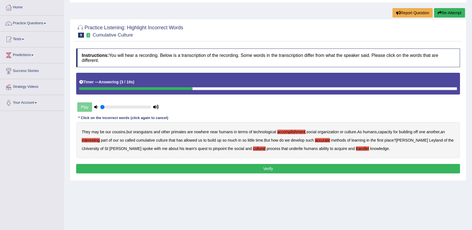
click at [327, 164] on button "Verify" at bounding box center [268, 168] width 384 height 9
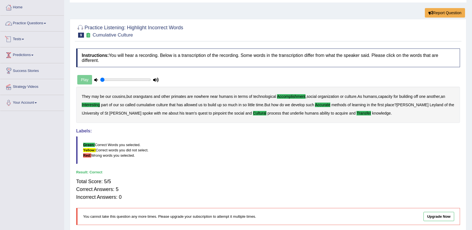
click at [43, 26] on link "Practice Questions" at bounding box center [32, 23] width 64 height 14
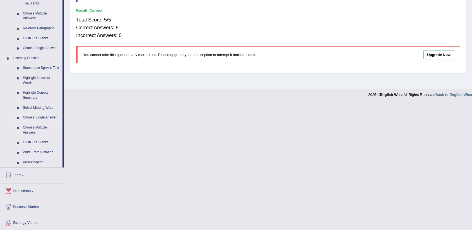
scroll to position [195, 0]
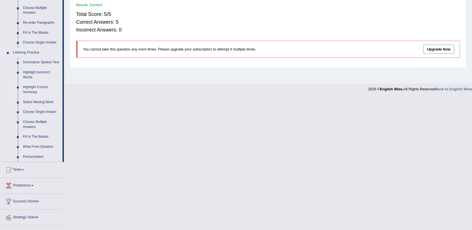
click at [34, 88] on link "Highlight Correct Summary" at bounding box center [41, 89] width 42 height 15
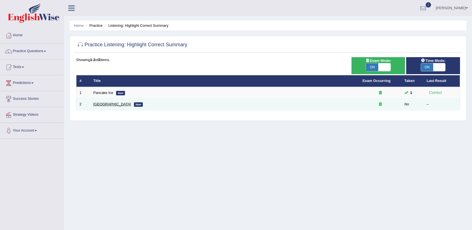
click at [105, 104] on link "Ugly Building" at bounding box center [112, 104] width 38 height 4
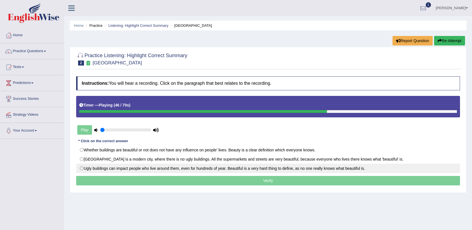
click at [181, 167] on label "Ugly buildings can impact people who live around them, even for hundreds of yea…" at bounding box center [268, 168] width 384 height 9
radio input "true"
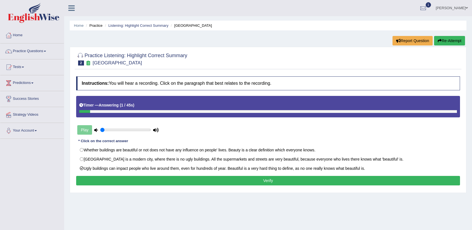
click at [205, 177] on button "Verify" at bounding box center [268, 180] width 384 height 9
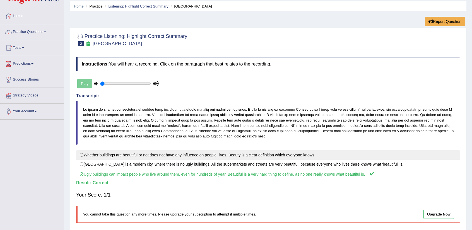
scroll to position [28, 0]
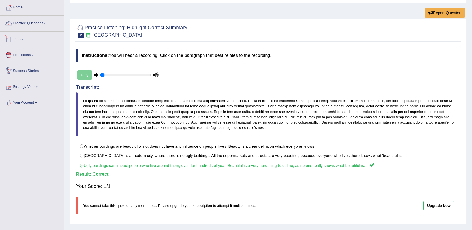
click at [38, 24] on link "Practice Questions" at bounding box center [32, 23] width 64 height 14
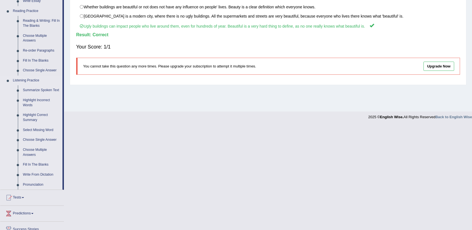
scroll to position [139, 0]
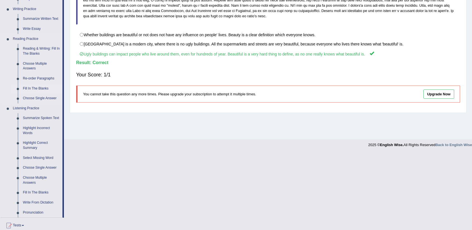
click at [43, 89] on link "Fill In The Blanks" at bounding box center [41, 89] width 42 height 10
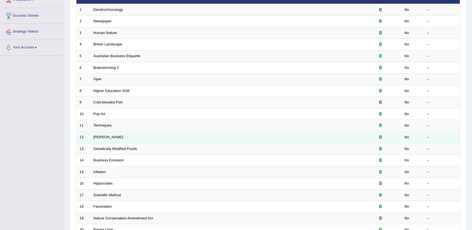
scroll to position [136, 0]
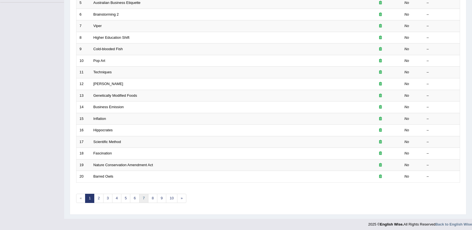
click at [143, 196] on link "7" at bounding box center [143, 198] width 9 height 9
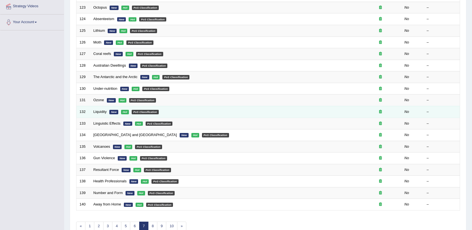
scroll to position [136, 0]
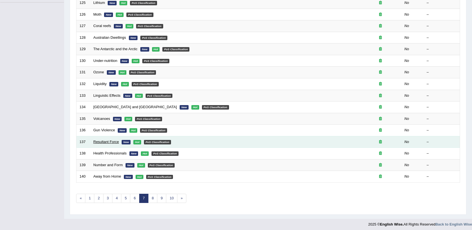
click at [117, 140] on link "Resultant Force" at bounding box center [106, 142] width 26 height 4
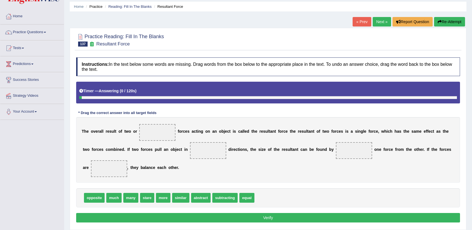
scroll to position [28, 0]
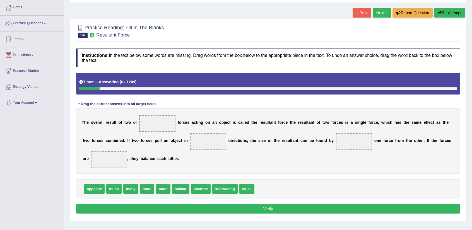
drag, startPoint x: 381, startPoint y: 7, endPoint x: 378, endPoint y: 8, distance: 3.0
click at [380, 7] on div "Home Practice Reading: Fill In The Blanks Resultant Force « Prev Next » Report …" at bounding box center [268, 111] width 408 height 279
click at [375, 11] on link "Next »" at bounding box center [382, 12] width 18 height 9
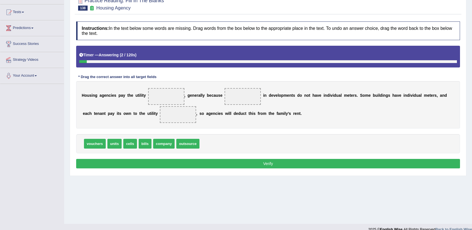
scroll to position [56, 0]
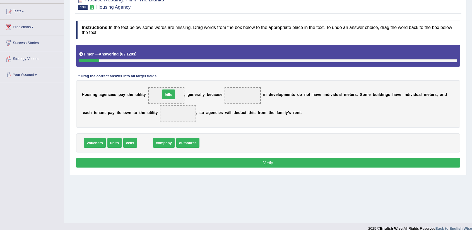
drag, startPoint x: 142, startPoint y: 141, endPoint x: 166, endPoint y: 93, distance: 53.9
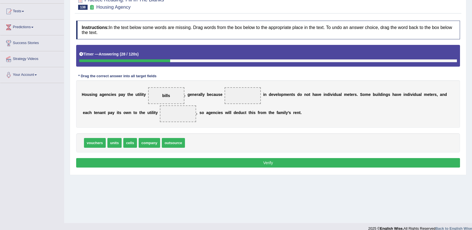
drag, startPoint x: 170, startPoint y: 96, endPoint x: 184, endPoint y: 113, distance: 22.3
click at [184, 113] on div "H o u s i n g a g e n c i e s p a y t h e u t i l i t y bills , g e n e r a l l…" at bounding box center [268, 103] width 384 height 47
drag, startPoint x: 165, startPoint y: 94, endPoint x: 171, endPoint y: 113, distance: 20.3
drag, startPoint x: 115, startPoint y: 143, endPoint x: 238, endPoint y: 96, distance: 131.8
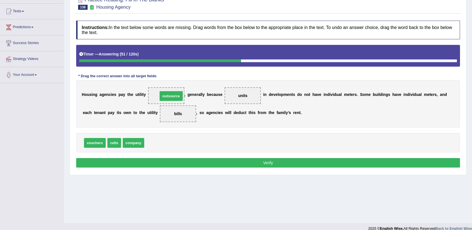
drag, startPoint x: 159, startPoint y: 141, endPoint x: 172, endPoint y: 94, distance: 48.8
drag, startPoint x: 100, startPoint y: 142, endPoint x: 178, endPoint y: 96, distance: 91.0
drag, startPoint x: 269, startPoint y: 163, endPoint x: 267, endPoint y: 161, distance: 3.1
click at [269, 163] on button "Verify" at bounding box center [268, 162] width 384 height 9
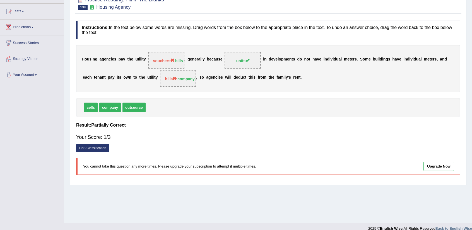
drag, startPoint x: 174, startPoint y: 79, endPoint x: 173, endPoint y: 55, distance: 23.4
click at [173, 55] on div "H o u s i n g a g e n c i e s p a y t h e u t i l i t y vouchers bills , g e n …" at bounding box center [268, 68] width 384 height 47
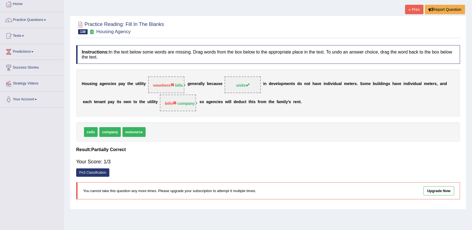
scroll to position [0, 0]
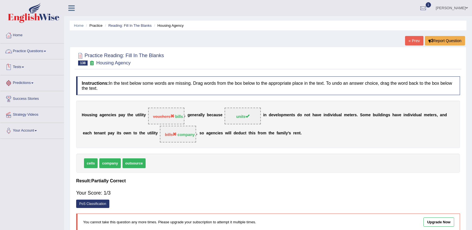
click at [46, 51] on span at bounding box center [45, 51] width 2 height 1
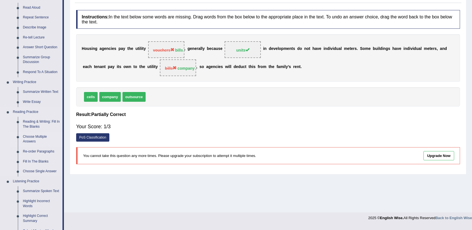
scroll to position [84, 0]
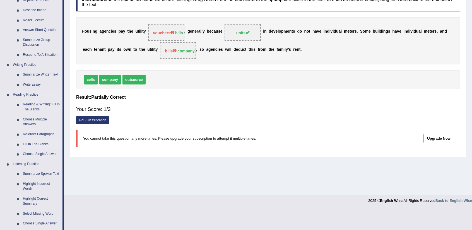
click at [40, 142] on link "Fill In The Blanks" at bounding box center [41, 144] width 42 height 10
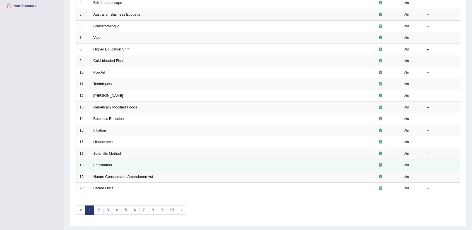
scroll to position [136, 0]
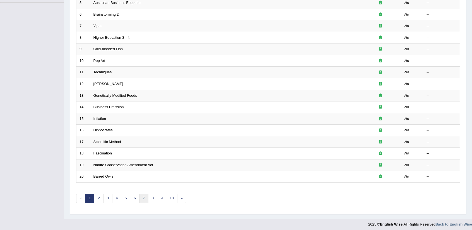
click at [140, 199] on link "7" at bounding box center [143, 198] width 9 height 9
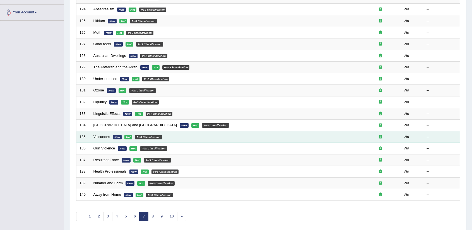
scroll to position [136, 0]
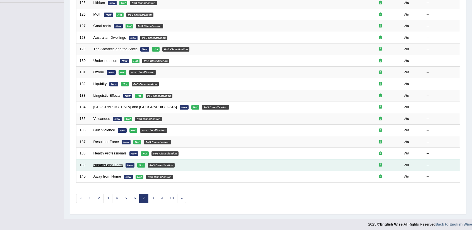
click at [118, 165] on link "Number and Form" at bounding box center [107, 165] width 29 height 4
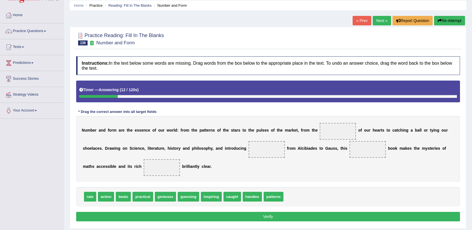
scroll to position [28, 0]
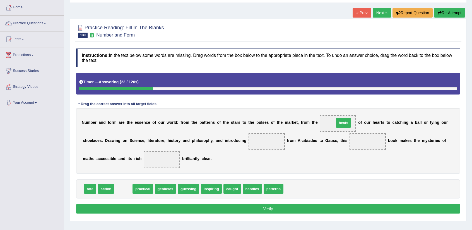
drag, startPoint x: 122, startPoint y: 188, endPoint x: 337, endPoint y: 122, distance: 224.9
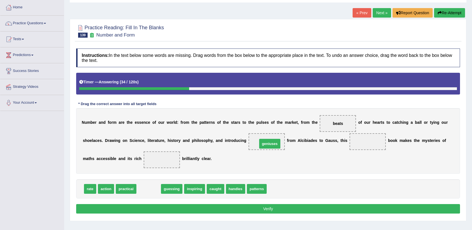
drag, startPoint x: 153, startPoint y: 187, endPoint x: 271, endPoint y: 142, distance: 126.6
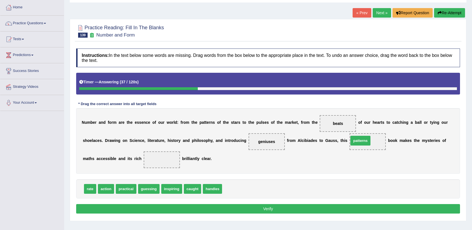
drag, startPoint x: 236, startPoint y: 187, endPoint x: 362, endPoint y: 139, distance: 135.5
drag, startPoint x: 370, startPoint y: 141, endPoint x: 164, endPoint y: 163, distance: 207.4
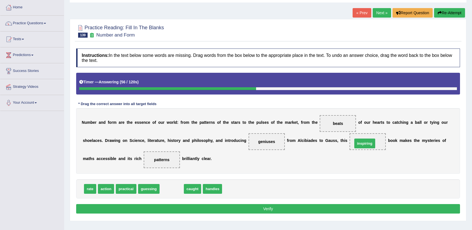
drag, startPoint x: 169, startPoint y: 192, endPoint x: 362, endPoint y: 146, distance: 198.8
click at [289, 207] on button "Verify" at bounding box center [268, 208] width 384 height 9
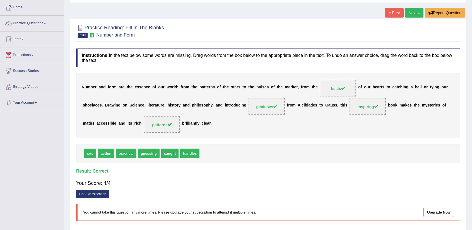
scroll to position [0, 0]
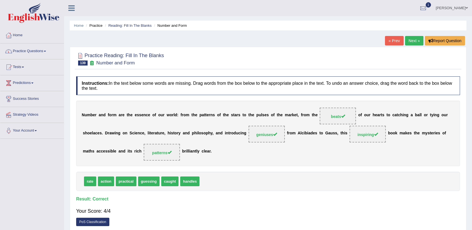
click at [36, 53] on link "Practice Questions" at bounding box center [32, 50] width 64 height 14
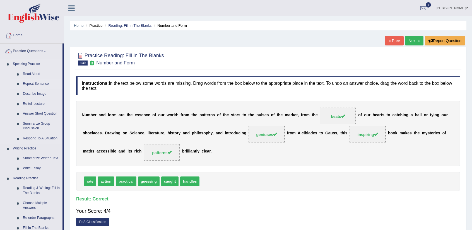
scroll to position [112, 0]
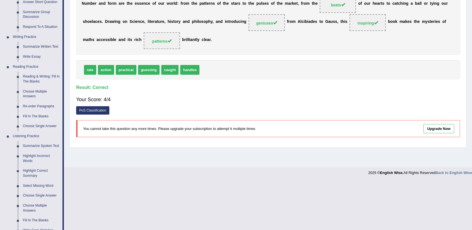
click at [38, 115] on link "Fill In The Blanks" at bounding box center [41, 117] width 42 height 10
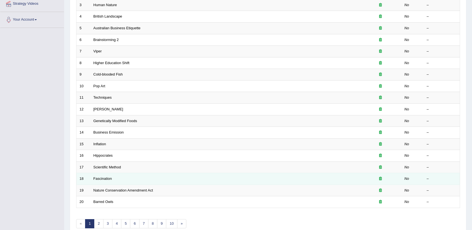
scroll to position [81, 0]
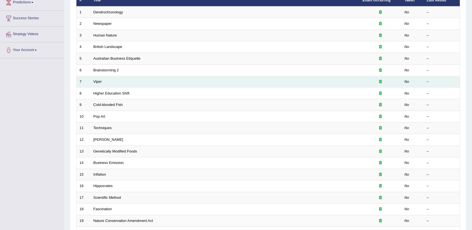
click at [122, 84] on td "Viper" at bounding box center [224, 82] width 269 height 12
click at [94, 79] on link "Viper" at bounding box center [97, 81] width 8 height 4
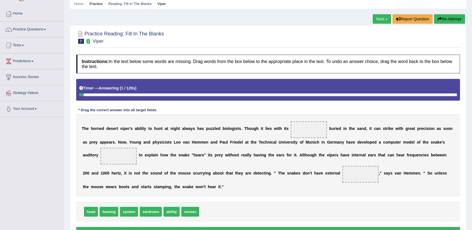
scroll to position [56, 0]
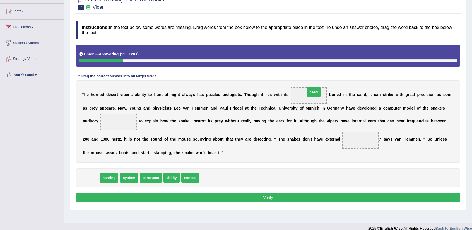
drag, startPoint x: 94, startPoint y: 176, endPoint x: 316, endPoint y: 90, distance: 237.9
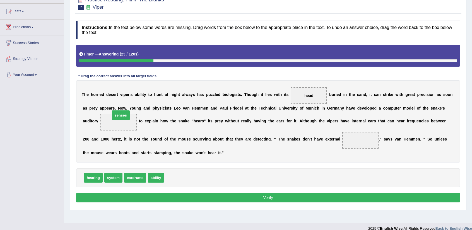
drag, startPoint x: 177, startPoint y: 178, endPoint x: 123, endPoint y: 115, distance: 82.4
drag, startPoint x: 137, startPoint y: 176, endPoint x: 357, endPoint y: 138, distance: 223.7
click at [262, 196] on button "Verify" at bounding box center [268, 197] width 384 height 9
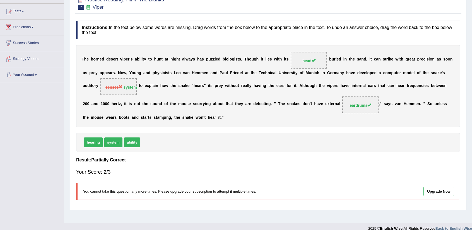
drag, startPoint x: 110, startPoint y: 140, endPoint x: 118, endPoint y: 86, distance: 53.8
click at [116, 73] on div "Instructions: In the text below some words are missing. Drag words from the box…" at bounding box center [268, 112] width 386 height 189
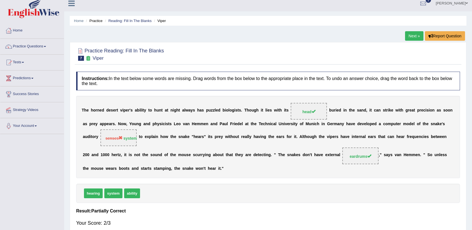
scroll to position [0, 0]
